Goal: Task Accomplishment & Management: Complete application form

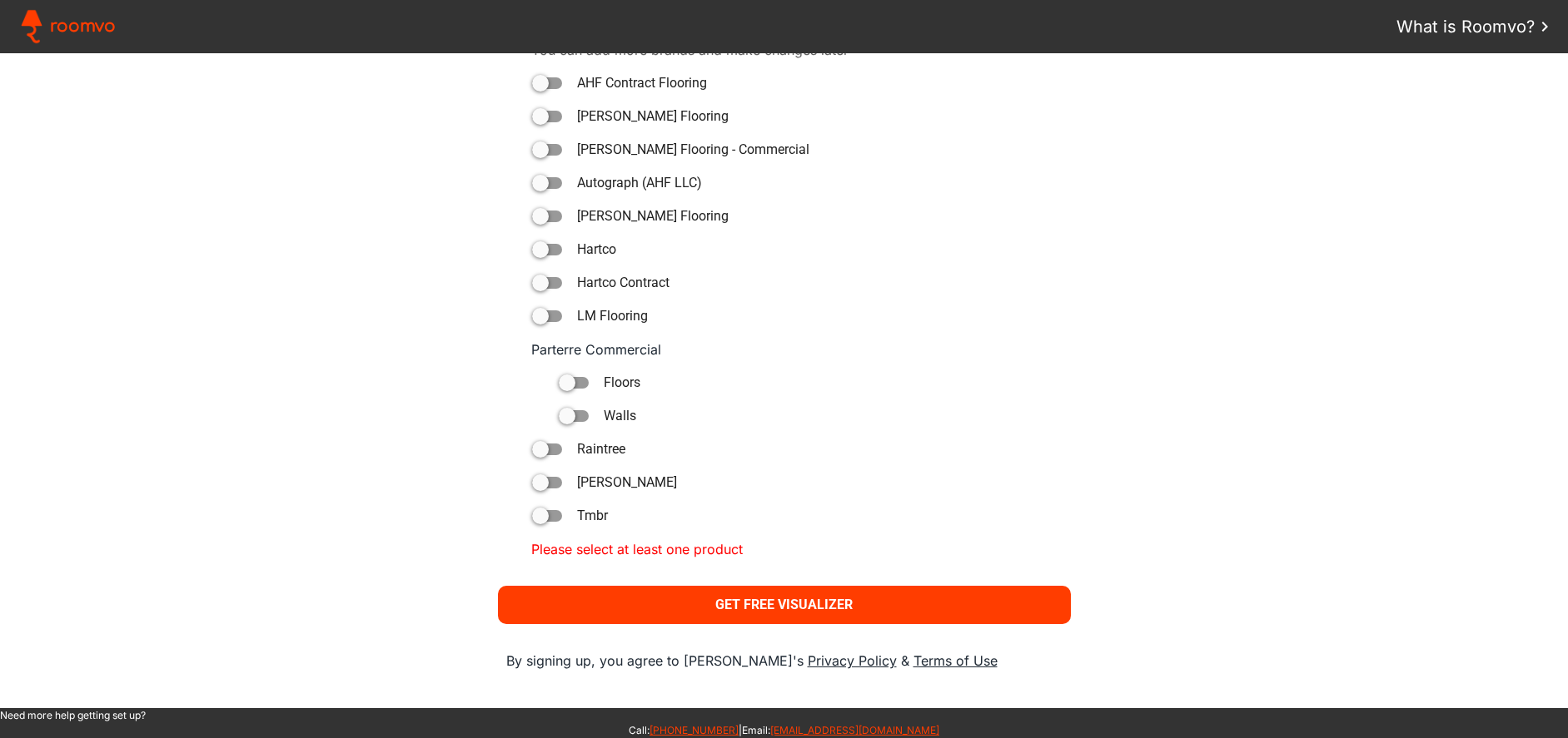
scroll to position [1040, 0]
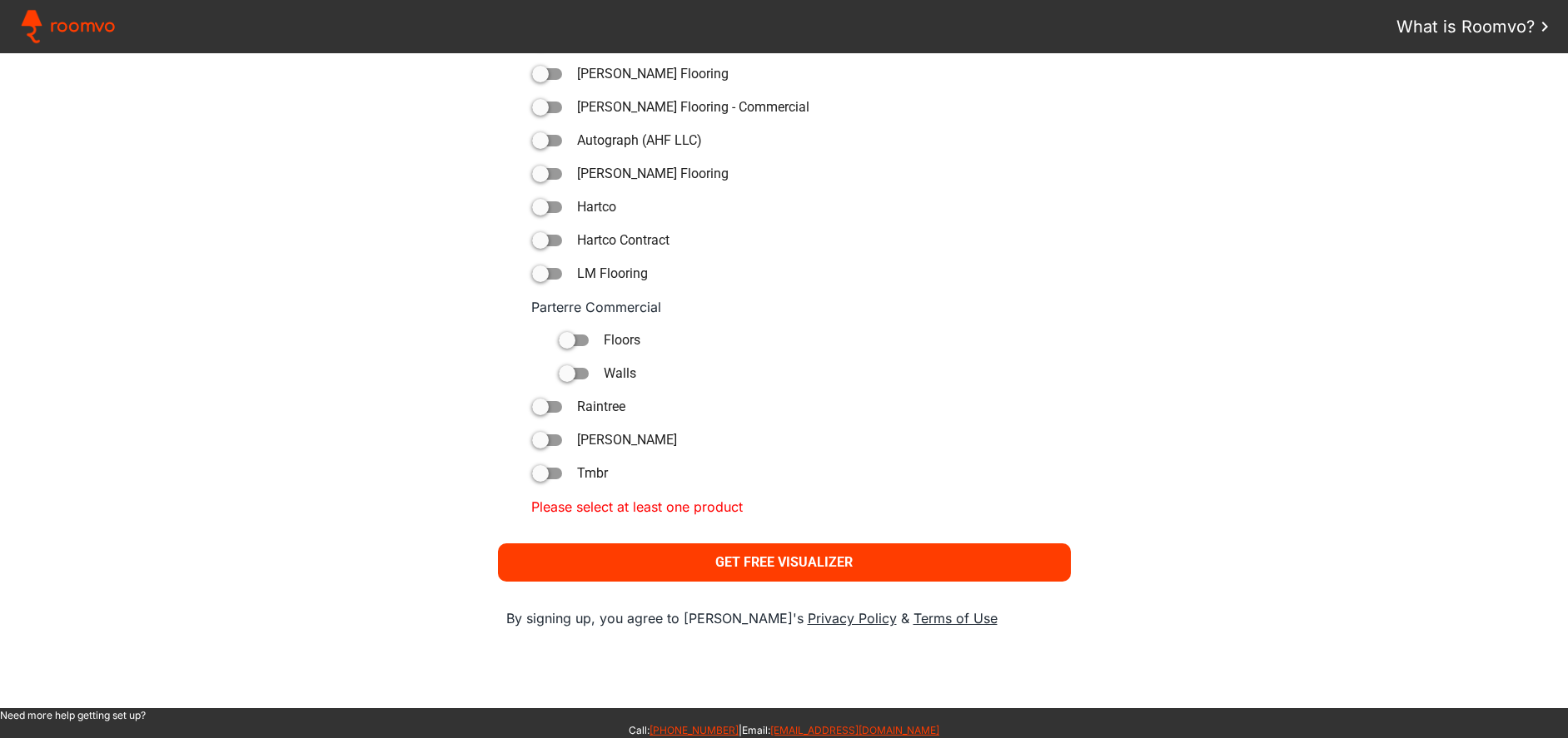
click at [539, 443] on div at bounding box center [539, 440] width 16 height 16
type paper-toggle-button "on"
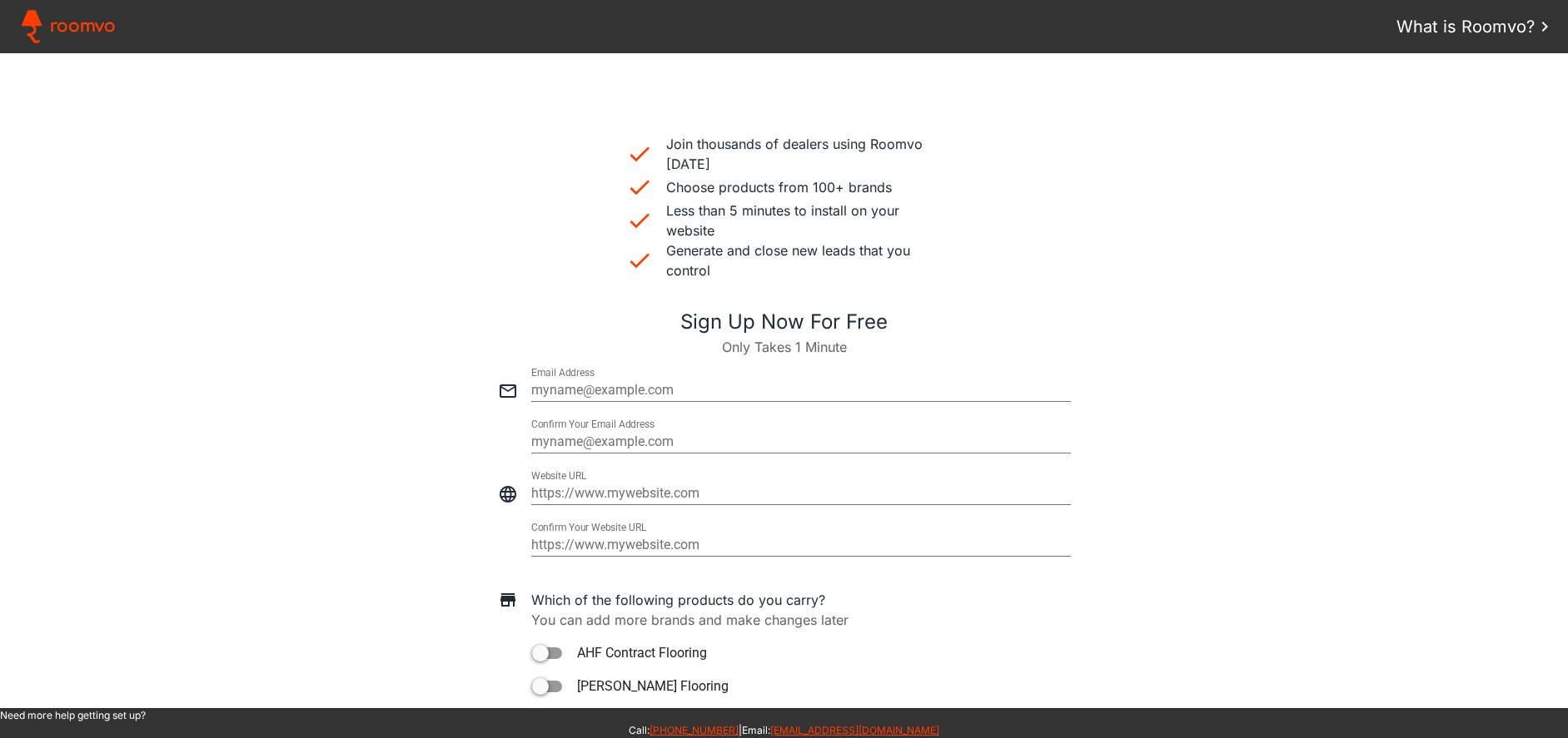
scroll to position [507, 0]
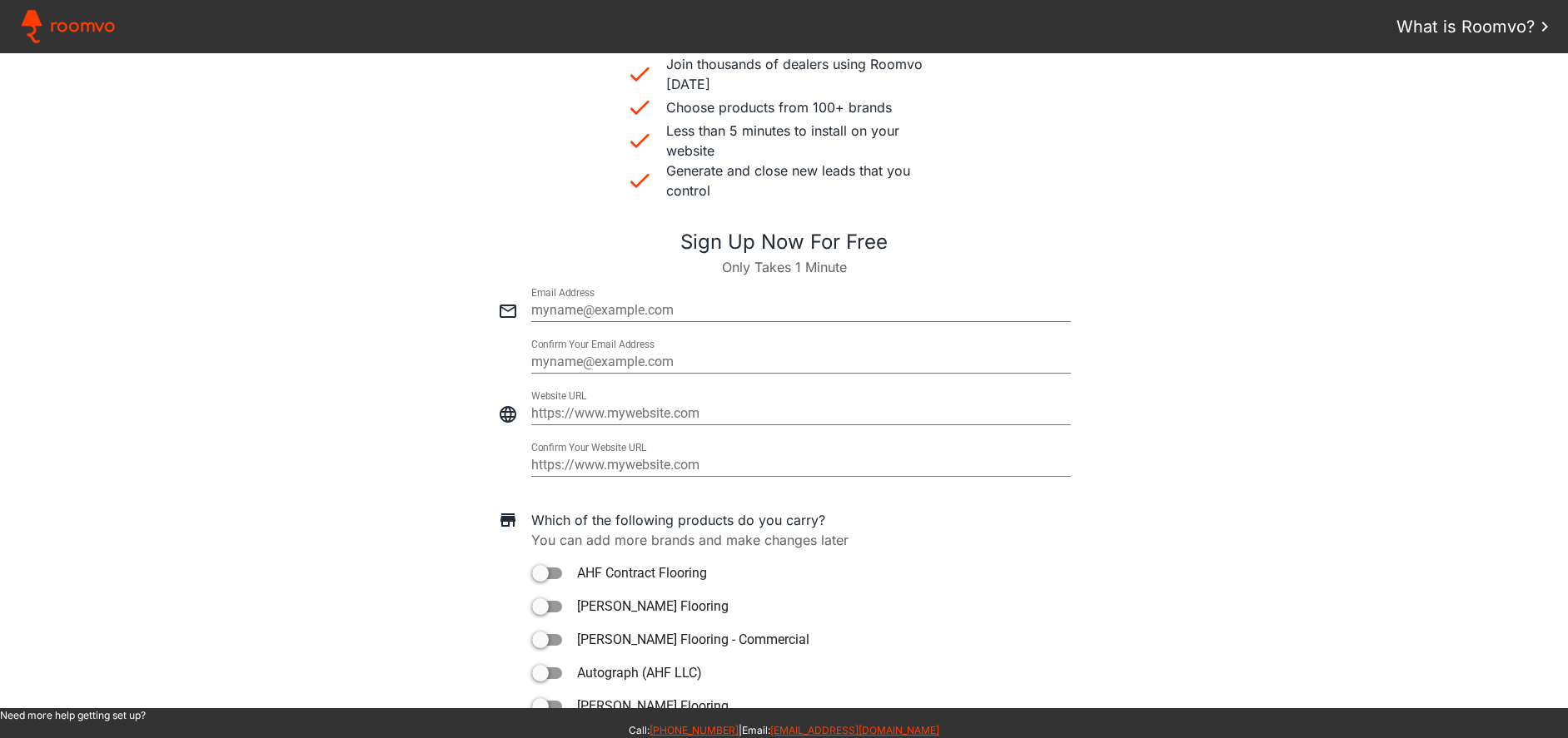
click at [592, 309] on input "email" at bounding box center [801, 310] width 539 height 20
type input "[EMAIL_ADDRESS][PERSON_NAME][DOMAIN_NAME]"
type paper-input "[EMAIL_ADDRESS][PERSON_NAME][DOMAIN_NAME]"
type input "[EMAIL_ADDRESS][PERSON_NAME][DOMAIN_NAME]"
type paper-input "[EMAIL_ADDRESS][PERSON_NAME][DOMAIN_NAME]"
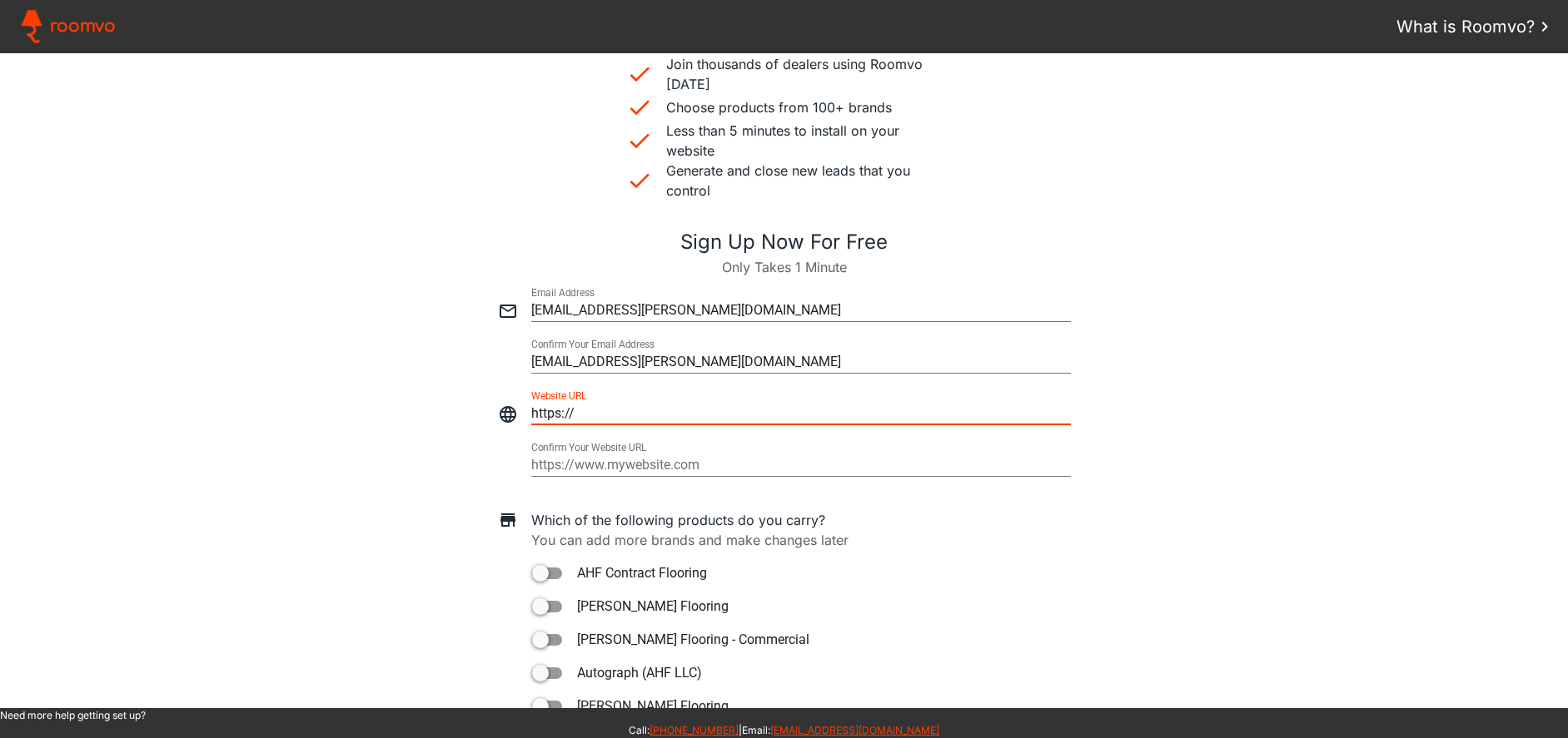
click at [650, 410] on input "https://" at bounding box center [801, 413] width 539 height 20
paste input "[URL][DOMAIN_NAME]"
drag, startPoint x: 568, startPoint y: 414, endPoint x: 499, endPoint y: 417, distance: 69.1
click at [499, 417] on div at bounding box center [783, 406] width 1534 height 52
type input "[URL][DOMAIN_NAME]"
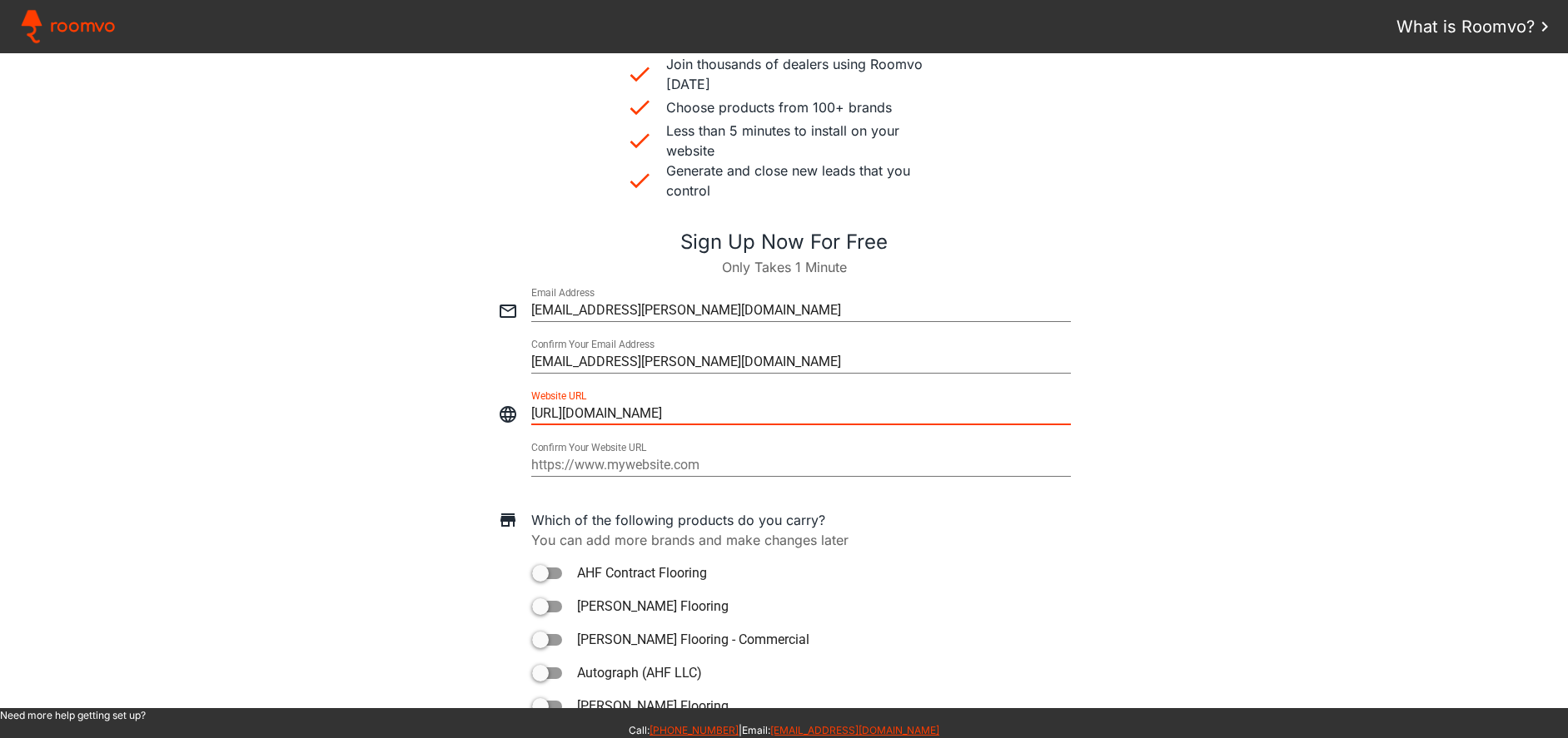
type paper-input "[URL][DOMAIN_NAME]"
click at [594, 464] on input "https://" at bounding box center [801, 465] width 539 height 20
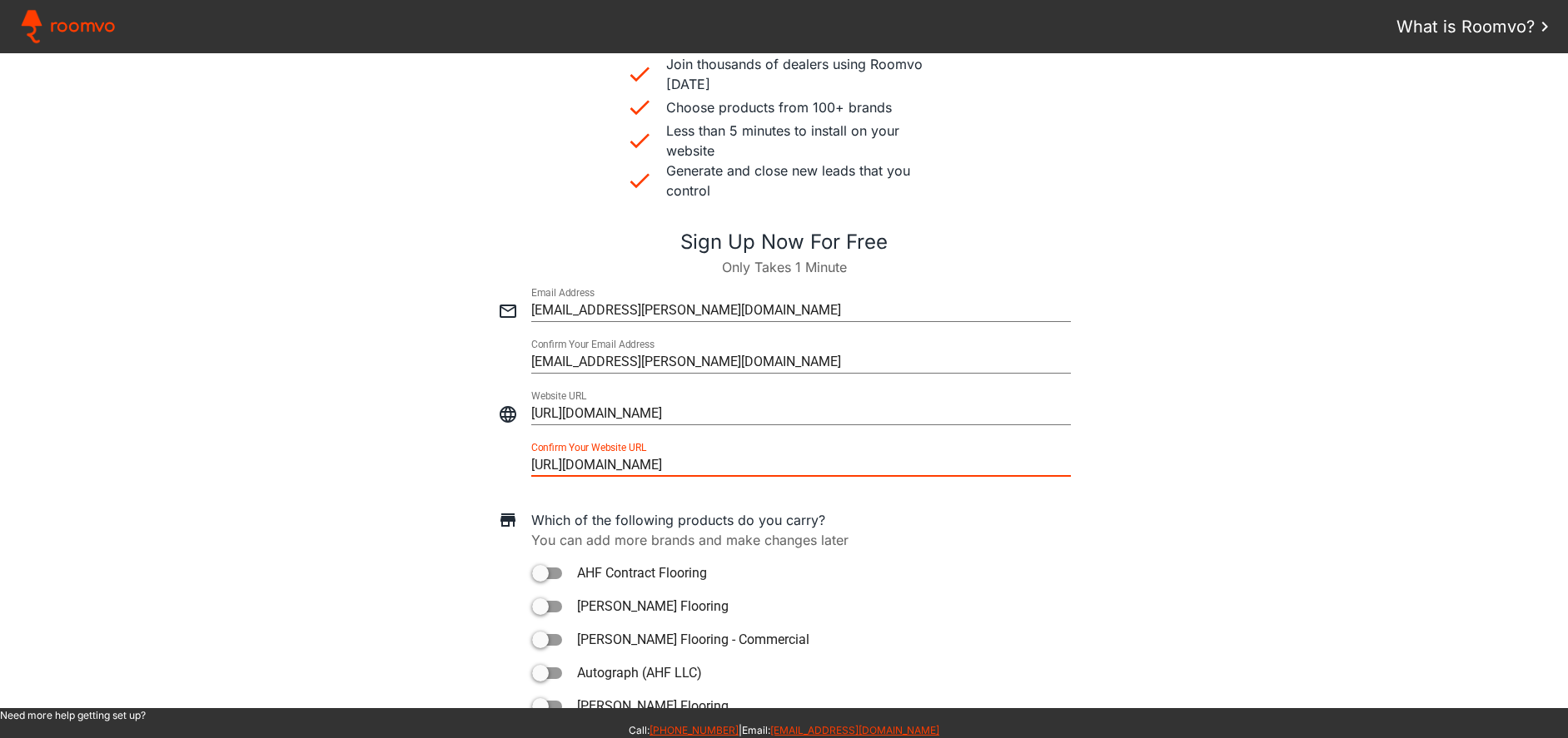
type input "[URL][DOMAIN_NAME]"
type paper-input "[URL][DOMAIN_NAME]"
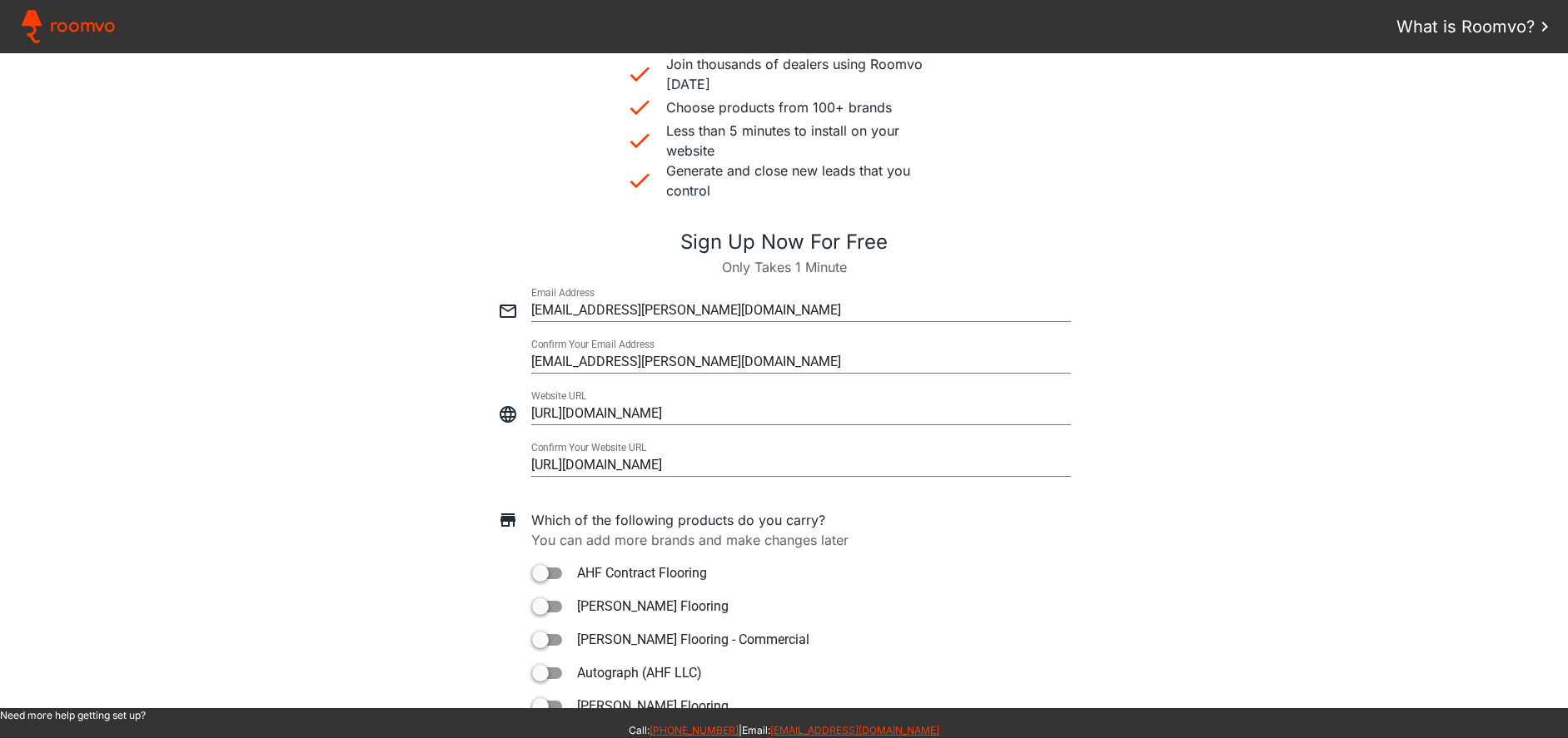
click at [1214, 491] on div "Sponsored by : AHF Products invites you to put Roomvo on your website! Join tho…" at bounding box center [784, 343] width 1568 height 1568
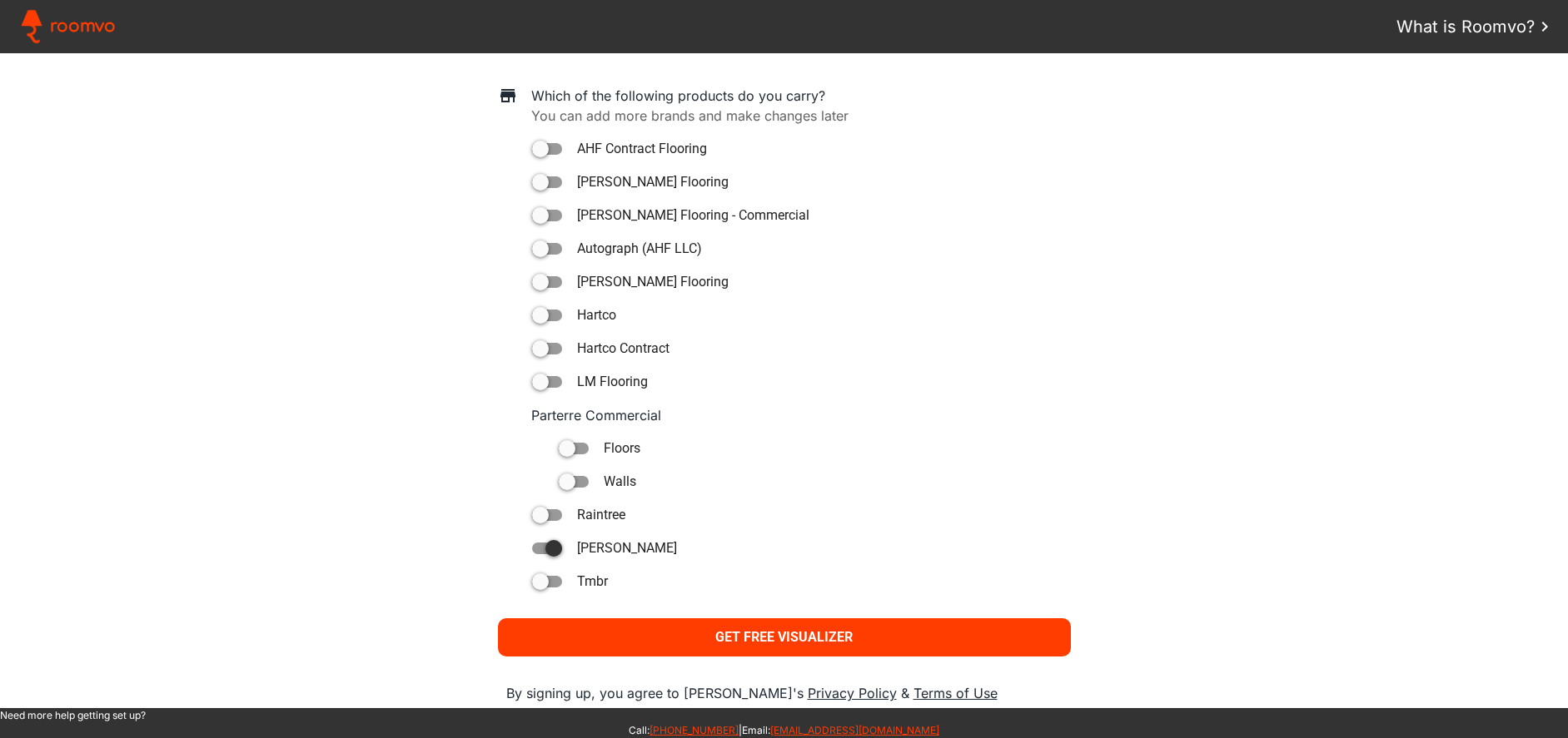
scroll to position [1007, 0]
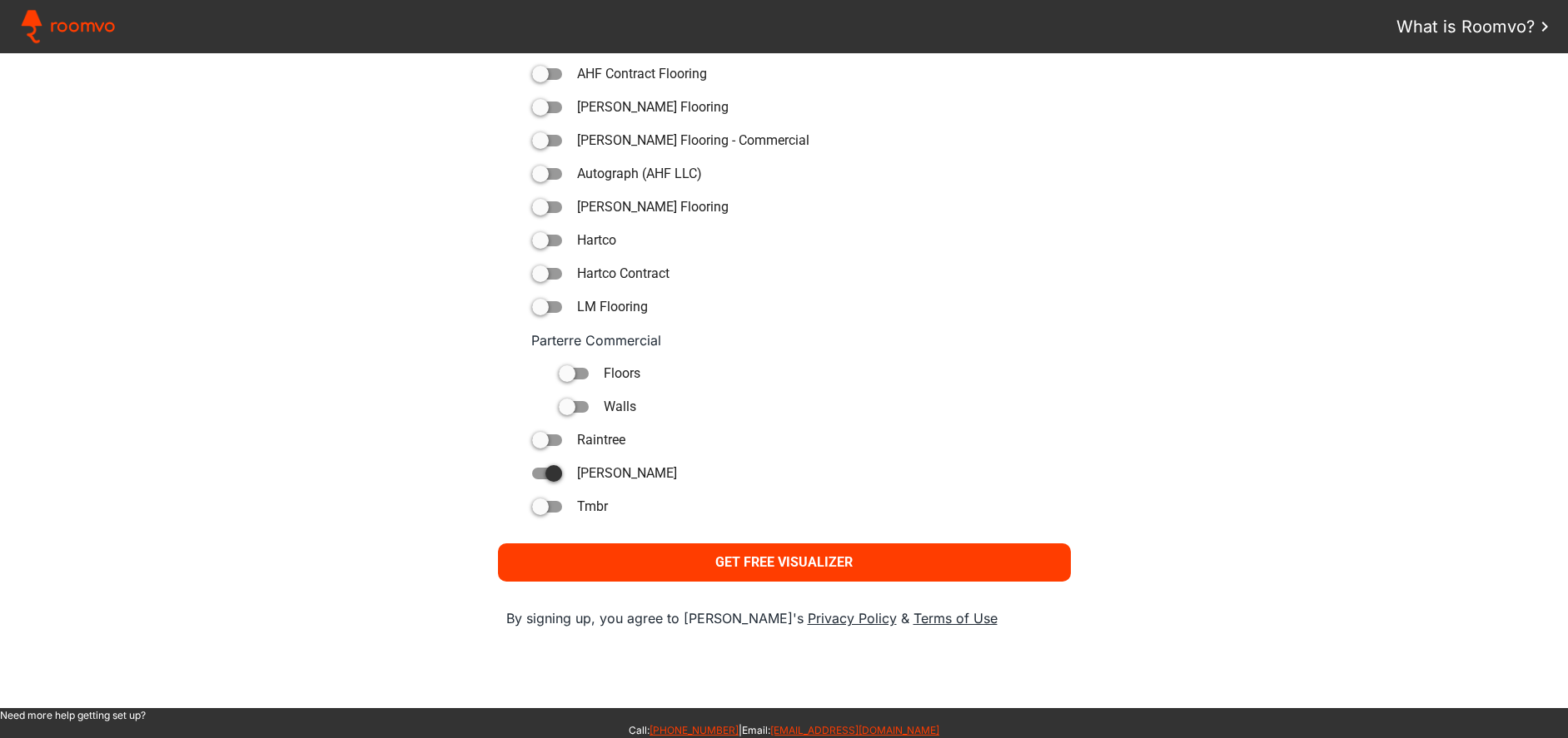
click at [722, 575] on paper-button "Get Free Visualizer" at bounding box center [784, 563] width 573 height 38
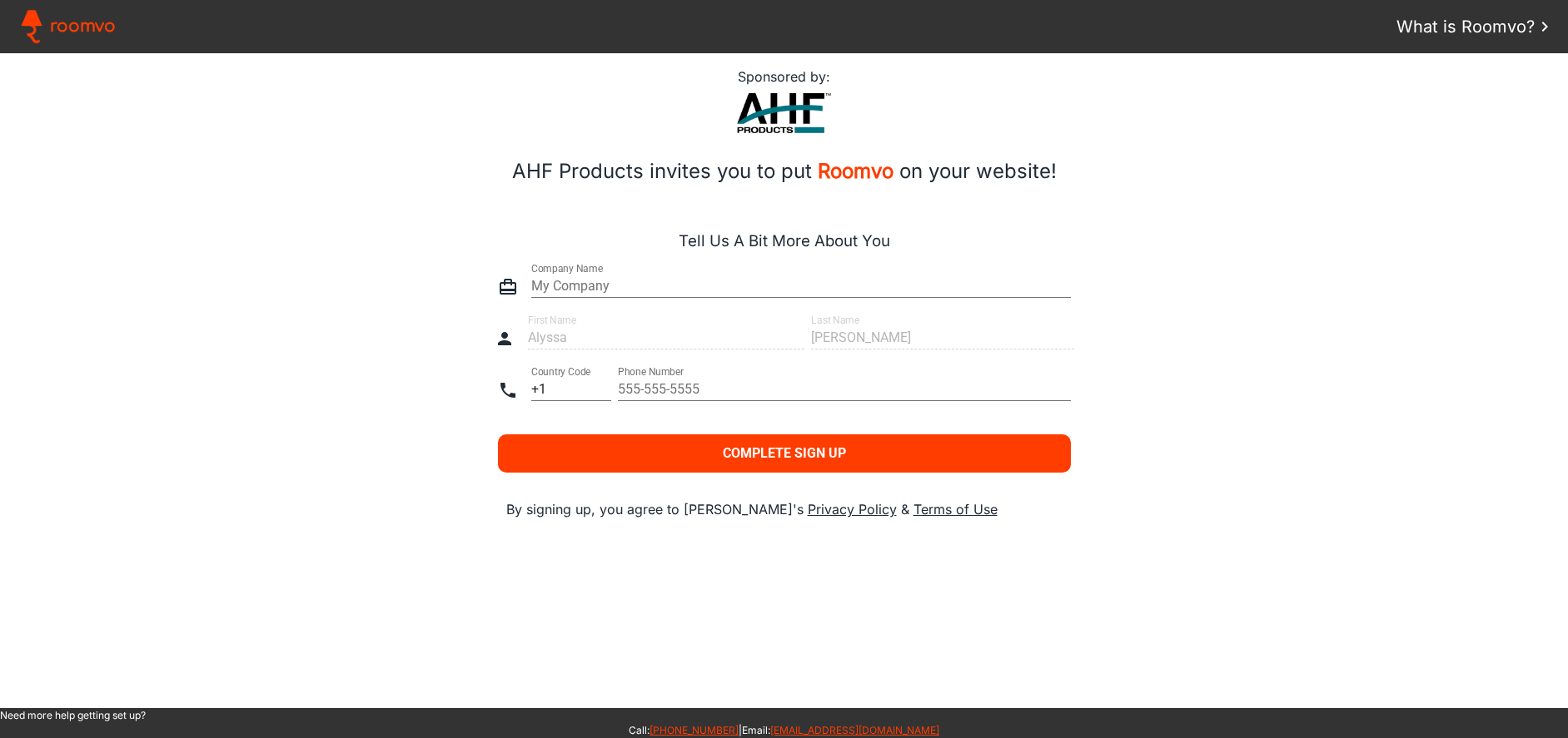
click at [676, 282] on input "text" at bounding box center [801, 286] width 539 height 20
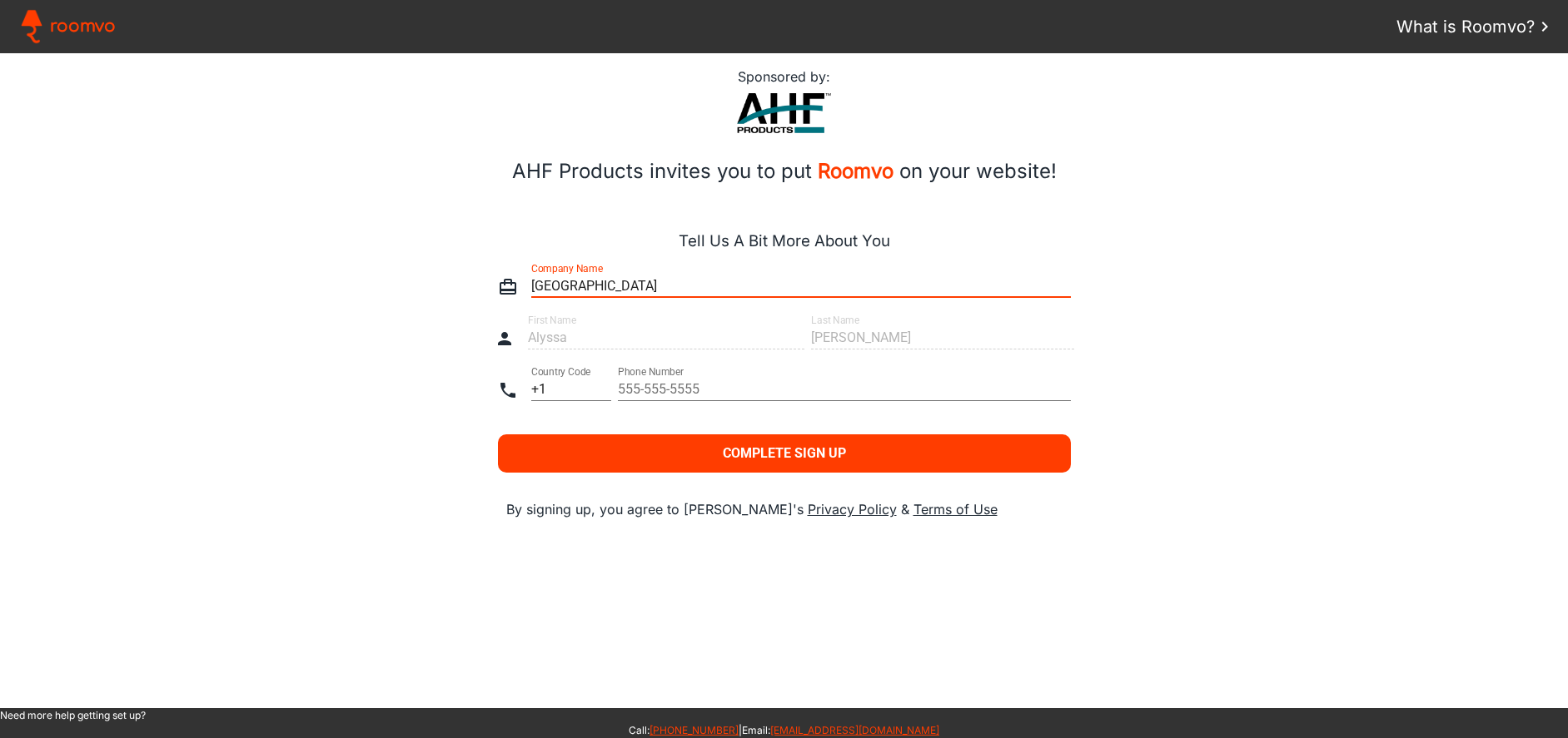
type input "[GEOGRAPHIC_DATA]"
type paper-input "[GEOGRAPHIC_DATA]"
type paper-input "Alyssa"
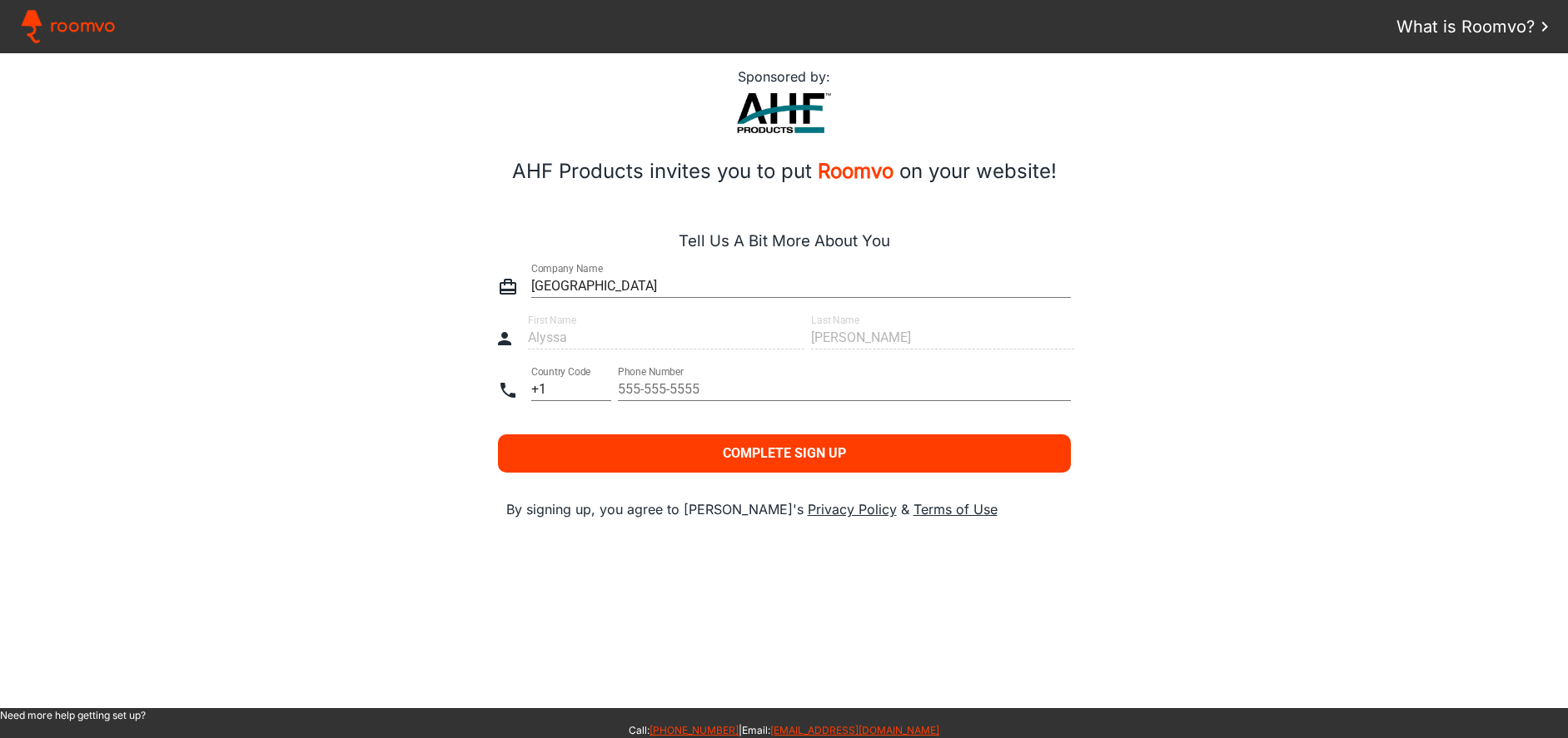
type paper-input "[PERSON_NAME]"
click at [701, 391] on input "tel" at bounding box center [845, 389] width 453 height 20
type input "6313178134"
type paper-input "6313178134"
click at [0, 0] on slot "Complete Sign Up" at bounding box center [0, 0] width 0 height 0
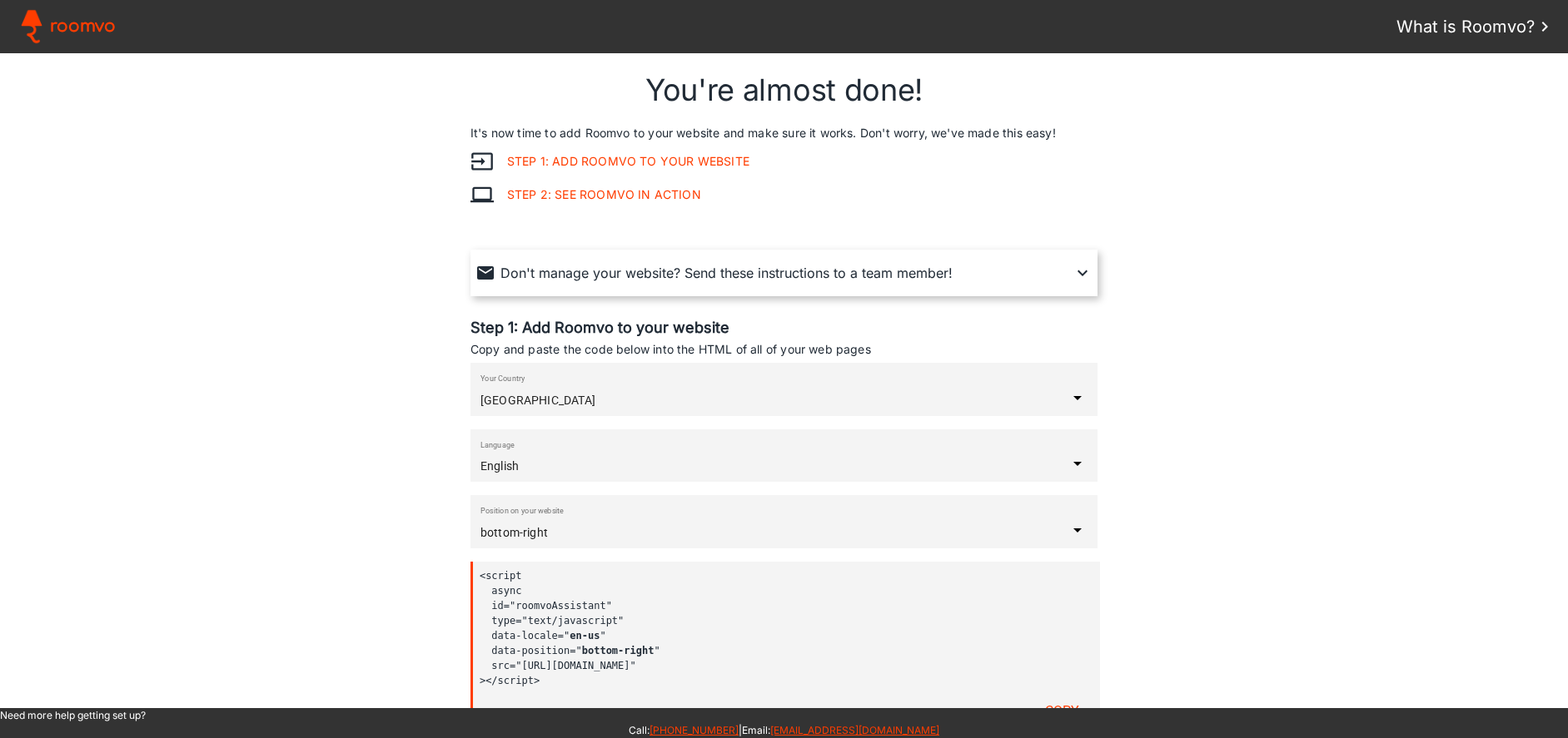
click at [622, 156] on link "Step 1: Add Roomvo to your website" at bounding box center [621, 161] width 256 height 13
click at [1054, 267] on div "Don't manage your website? Send these instructions to a team member!" at bounding box center [784, 273] width 617 height 47
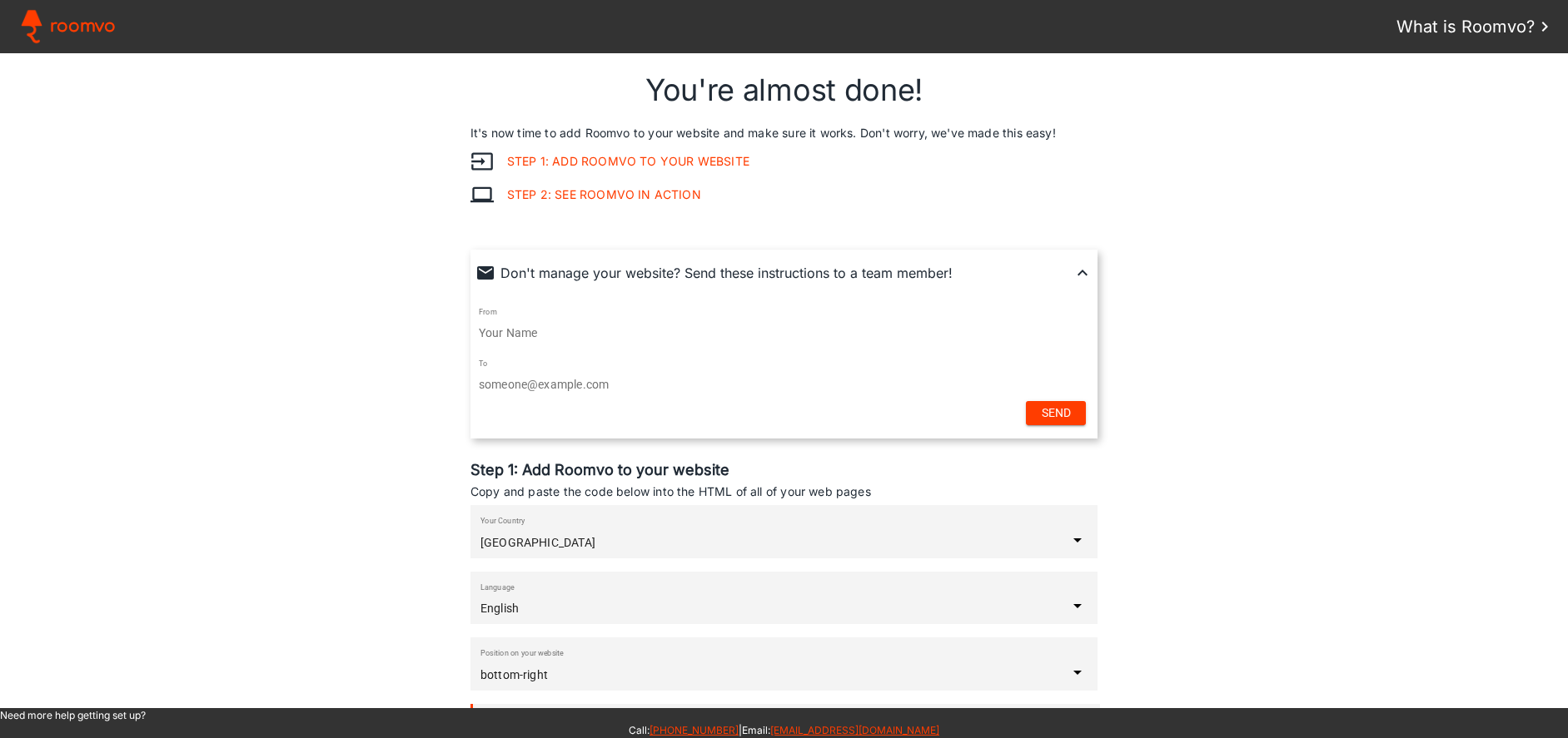
click at [558, 327] on input "text" at bounding box center [784, 333] width 610 height 13
type input "Chira Bamarni"
type paper-input "Chira Bamarni"
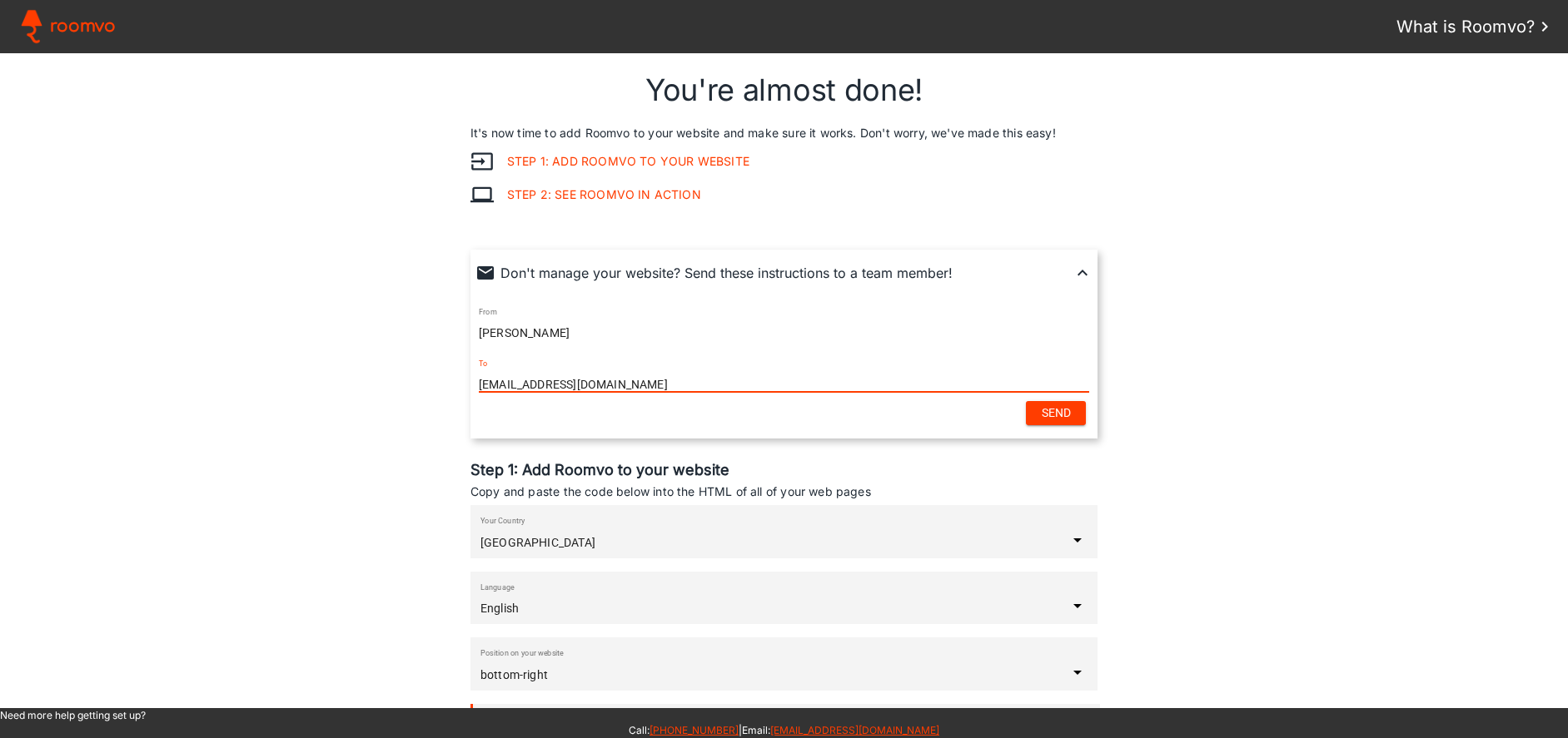
type input "chira.bamarni@ahfproducts.com"
type paper-input "chira.bamarni@ahfproducts.com"
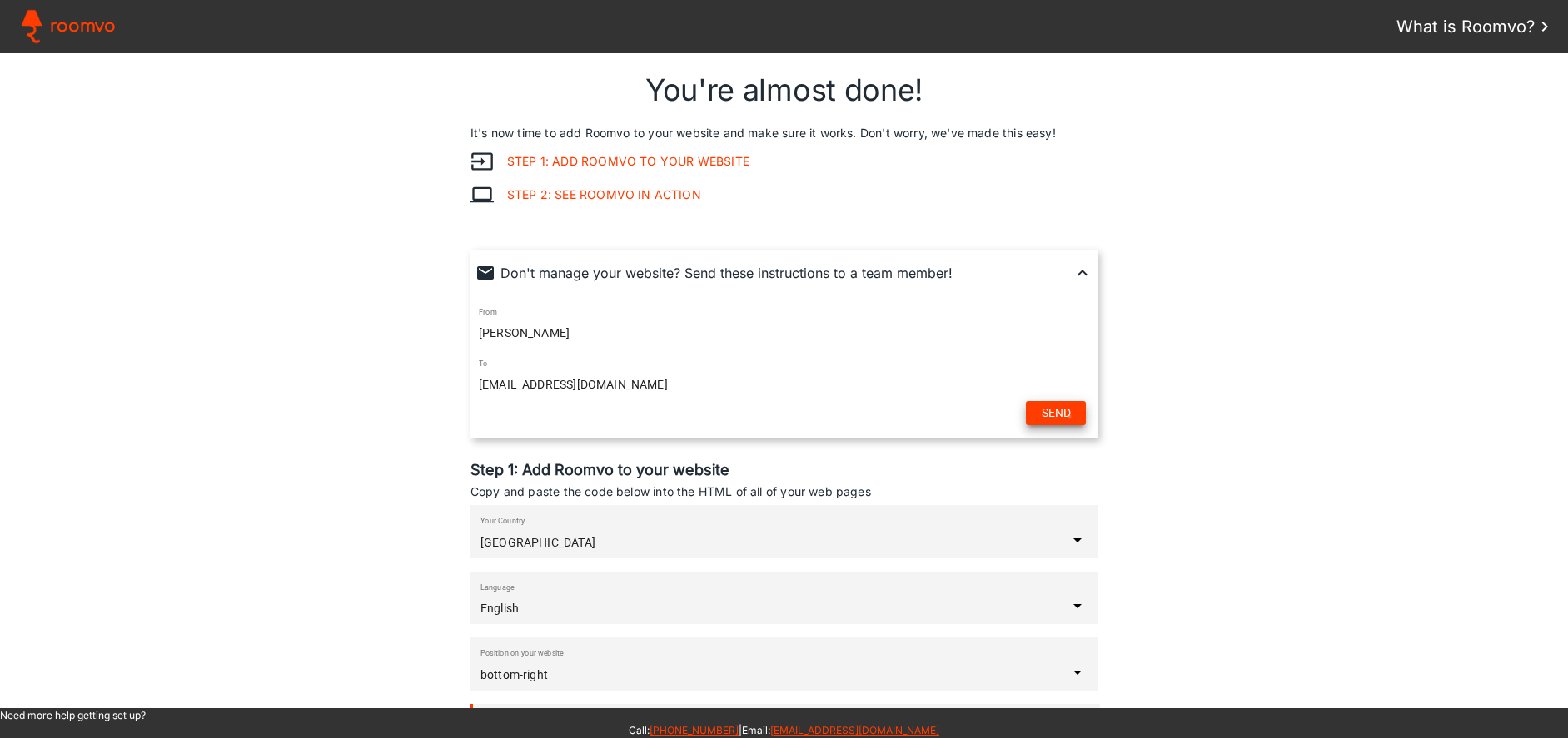
click at [0, 0] on slot "Send" at bounding box center [0, 0] width 0 height 0
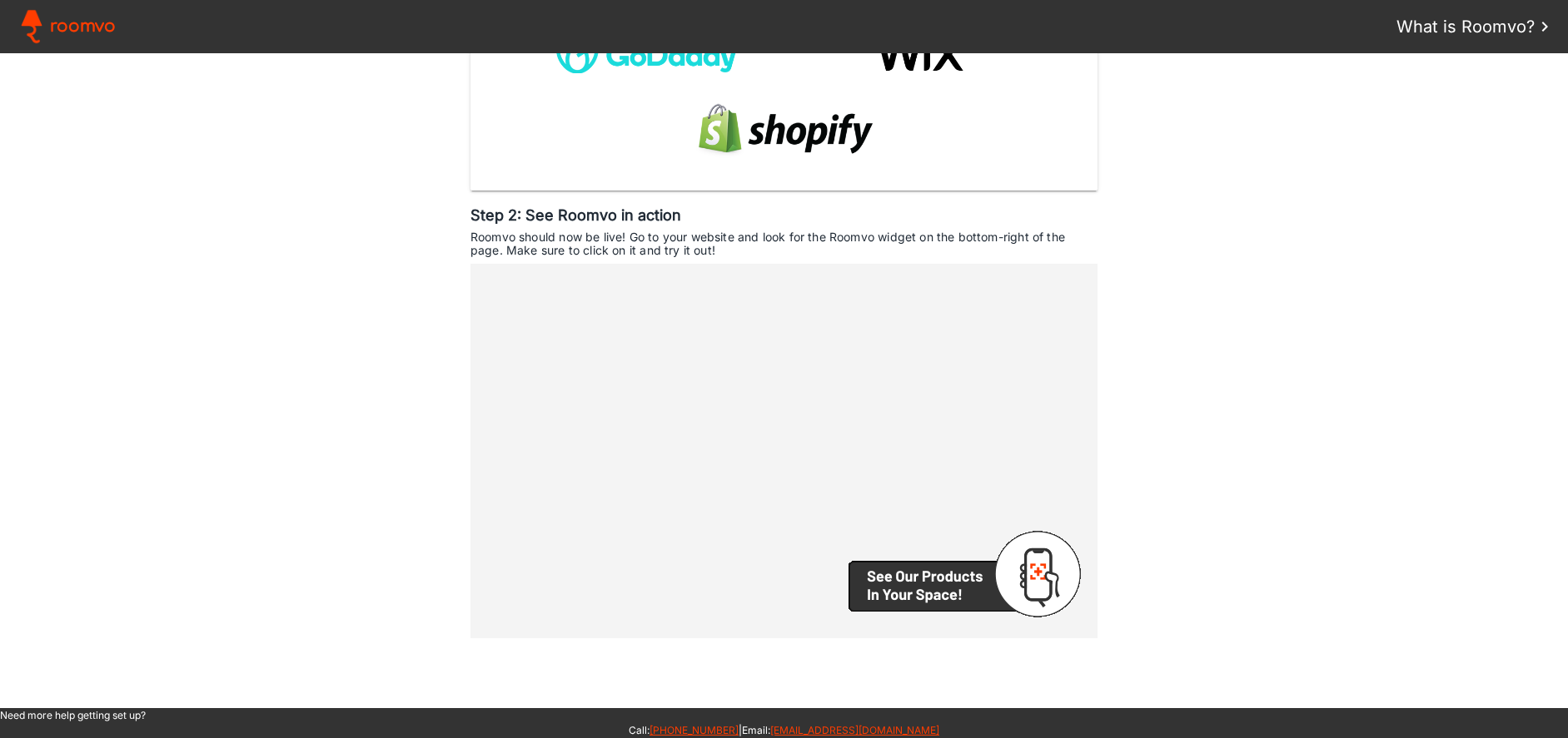
scroll to position [1006, 0]
